Goal: Find specific page/section: Find specific page/section

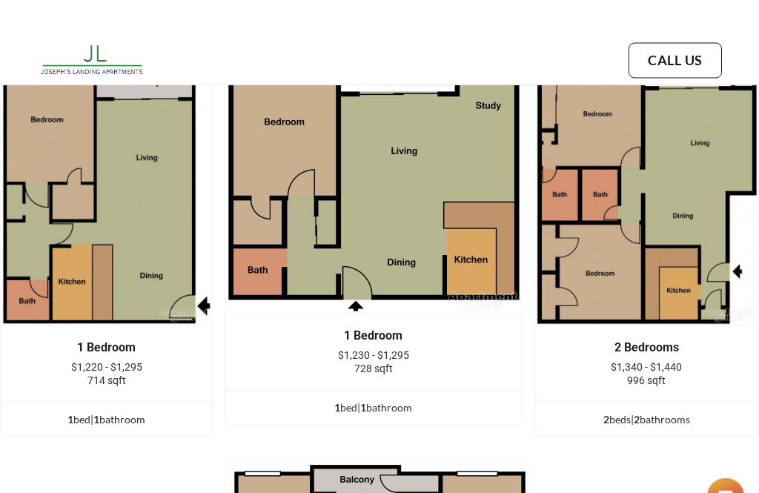
scroll to position [2057, 0]
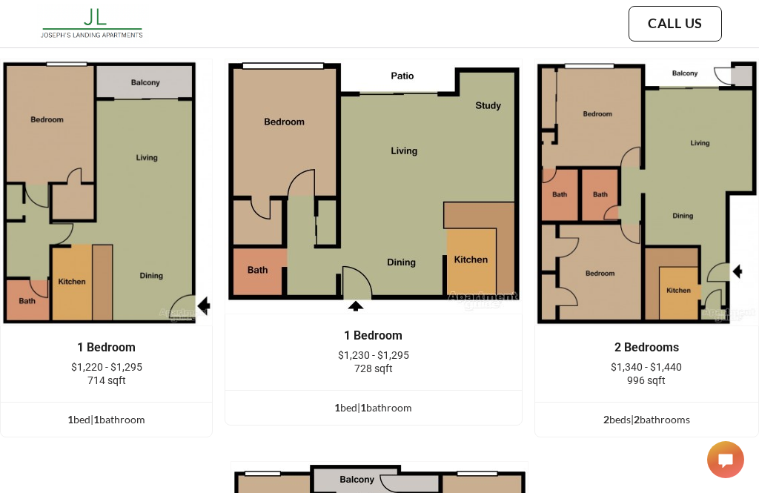
click at [193, 326] on img at bounding box center [106, 192] width 213 height 267
click at [142, 373] on span "$1,220 - $1,295" at bounding box center [106, 367] width 71 height 12
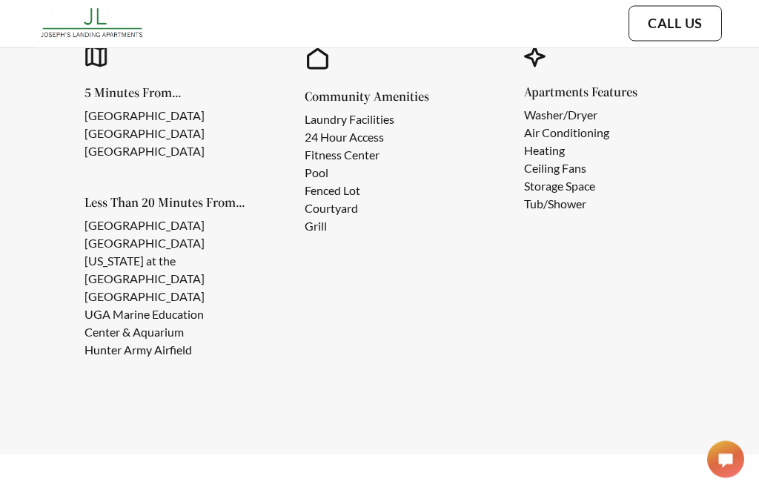
scroll to position [1564, 0]
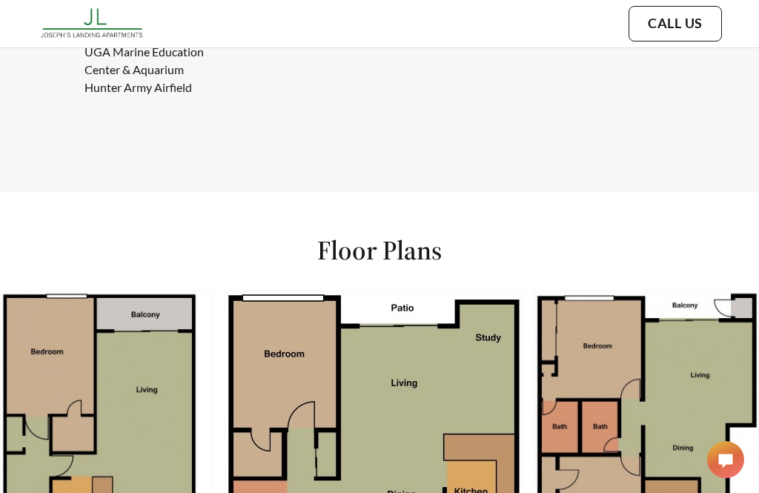
click at [213, 423] on img at bounding box center [106, 423] width 213 height 267
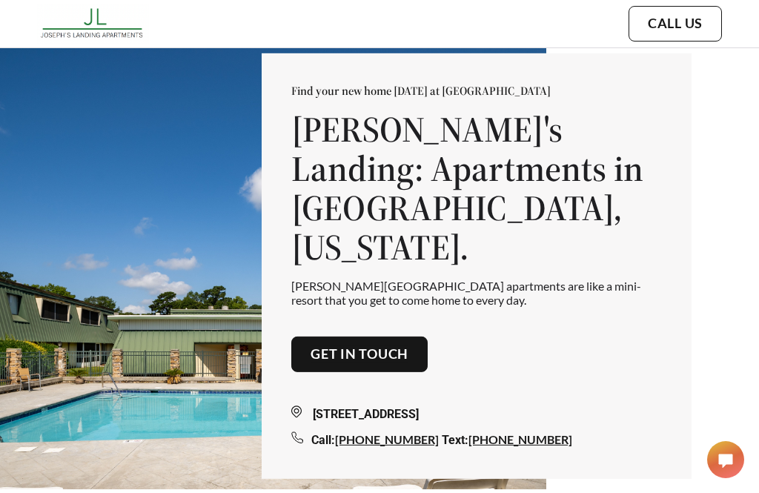
scroll to position [0, 0]
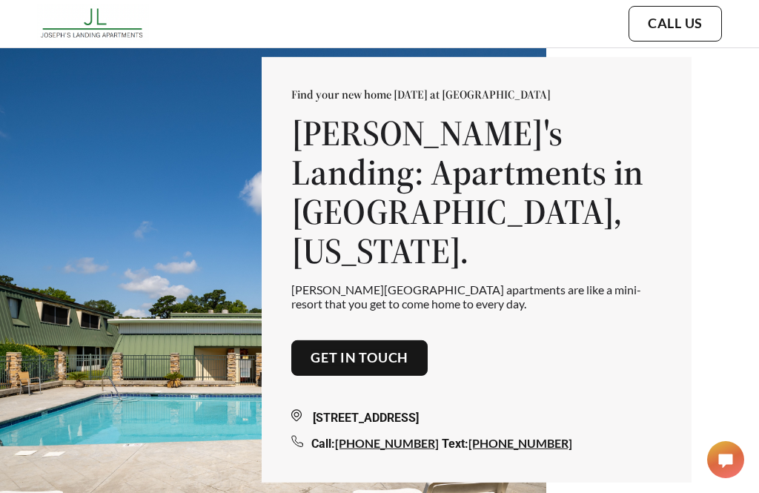
click at [338, 359] on link "Get in touch" at bounding box center [359, 358] width 98 height 16
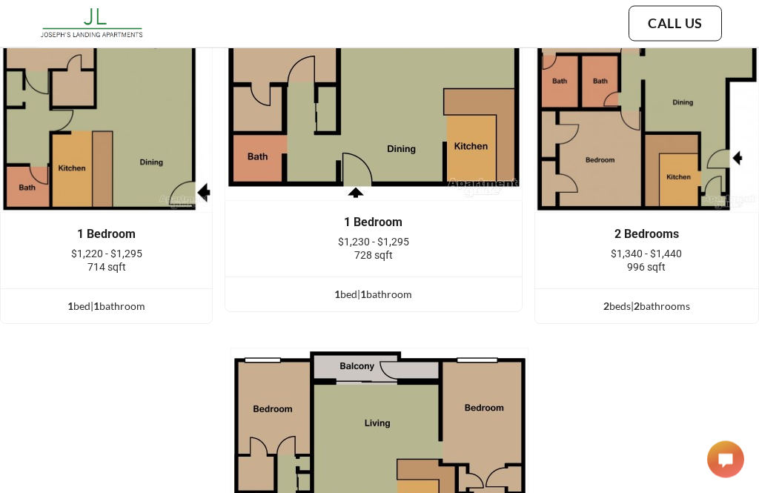
scroll to position [2170, 0]
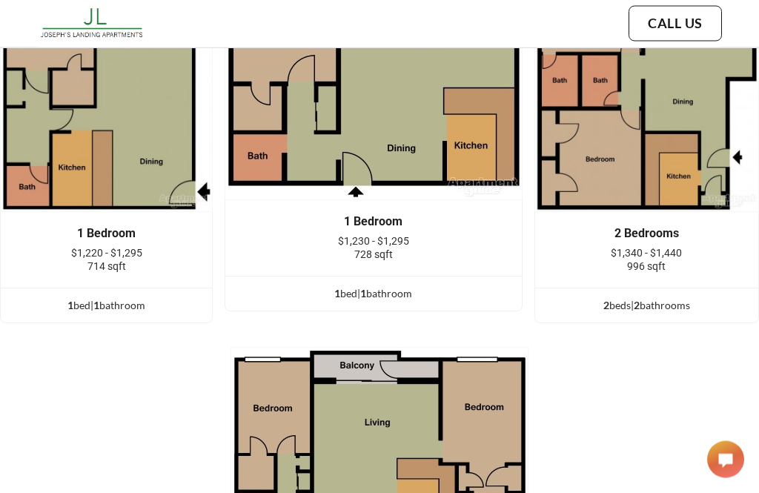
click at [190, 213] on img at bounding box center [106, 78] width 213 height 267
click at [196, 314] on div "1 bed | 1 bathroom" at bounding box center [106, 306] width 211 height 16
click at [212, 314] on div "1 bed | 1 bathroom" at bounding box center [106, 306] width 211 height 16
click at [204, 314] on div "1 bed | 1 bathroom" at bounding box center [106, 306] width 211 height 16
click at [203, 314] on div "1 bed | 1 bathroom" at bounding box center [106, 306] width 211 height 16
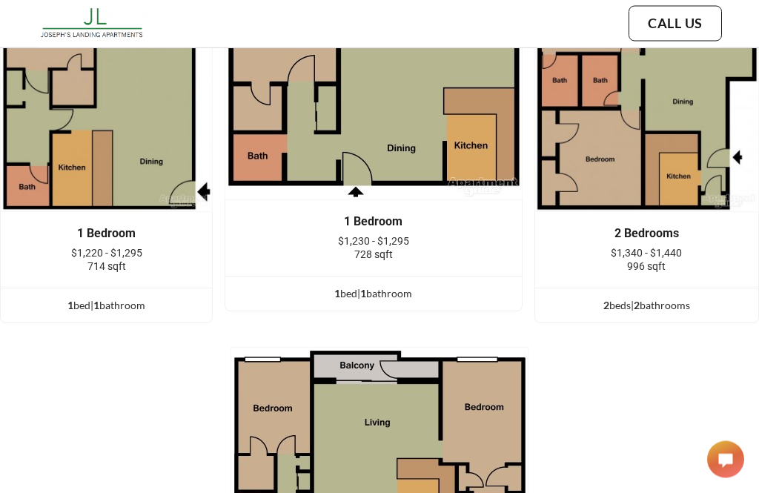
click at [212, 323] on ul "1 bed | 1 bathroom" at bounding box center [106, 305] width 211 height 35
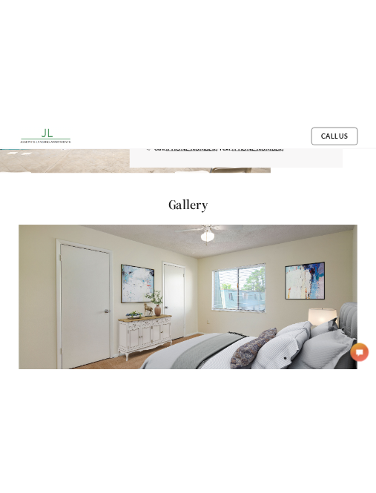
scroll to position [0, 0]
